Goal: Task Accomplishment & Management: Manage account settings

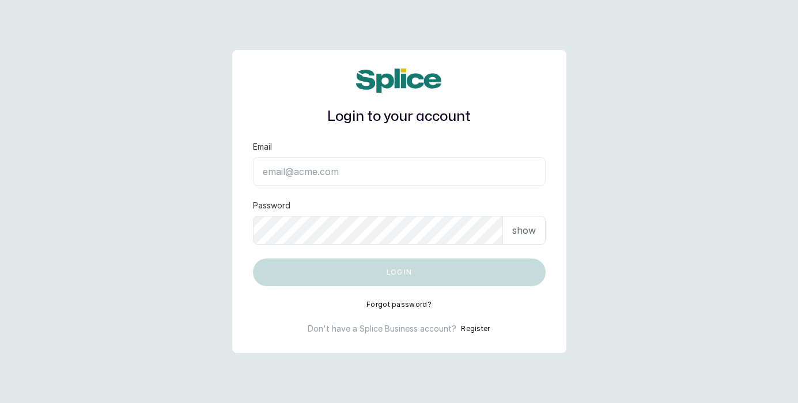
click at [373, 183] on input "Email" at bounding box center [399, 171] width 293 height 29
type input "[EMAIL_ADDRESS][DOMAIN_NAME]"
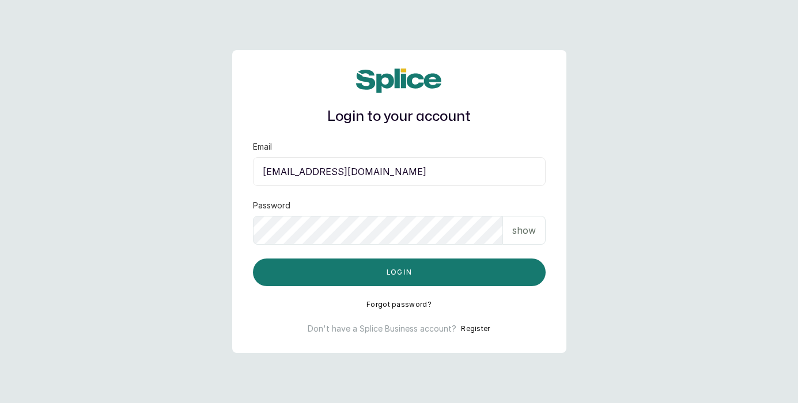
click at [522, 234] on p "show" at bounding box center [524, 231] width 24 height 14
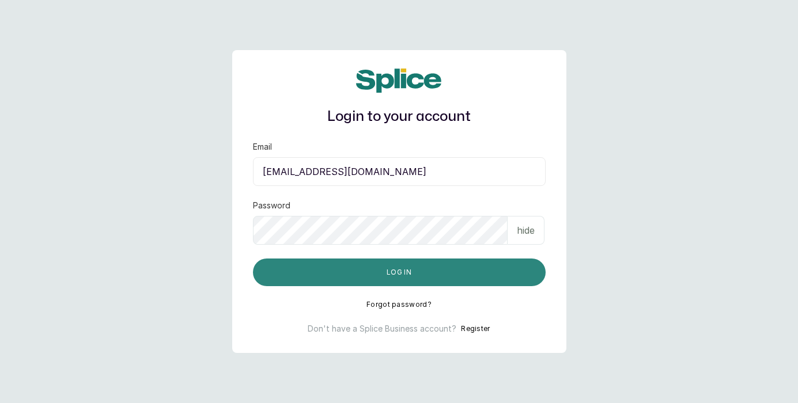
click at [436, 277] on button "Log in" at bounding box center [399, 273] width 293 height 28
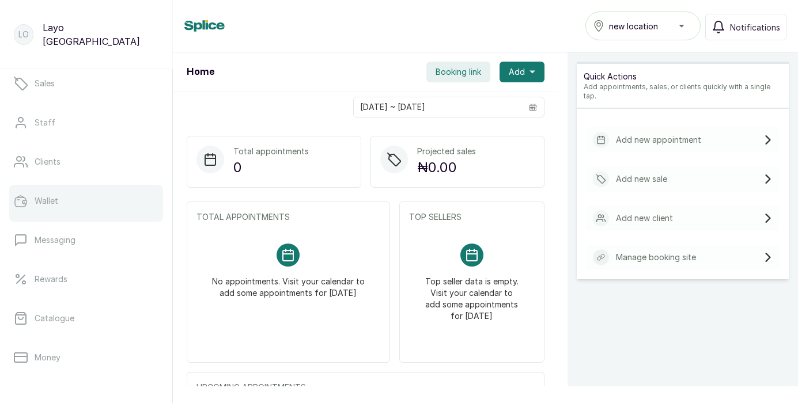
scroll to position [89, 0]
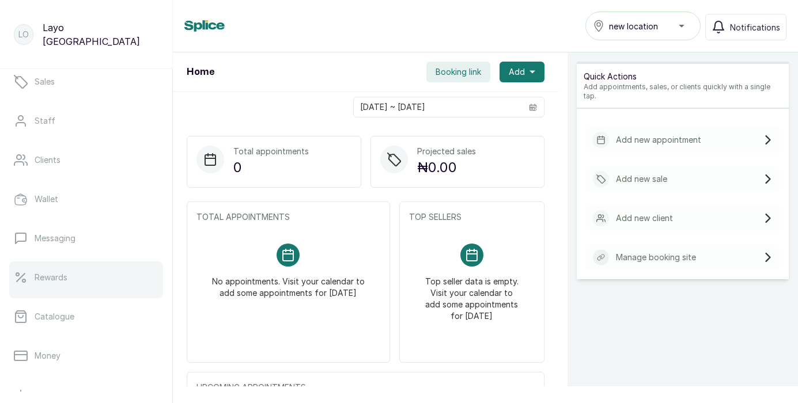
click at [75, 275] on link "Rewards" at bounding box center [86, 278] width 154 height 32
